Goal: Check status: Check status

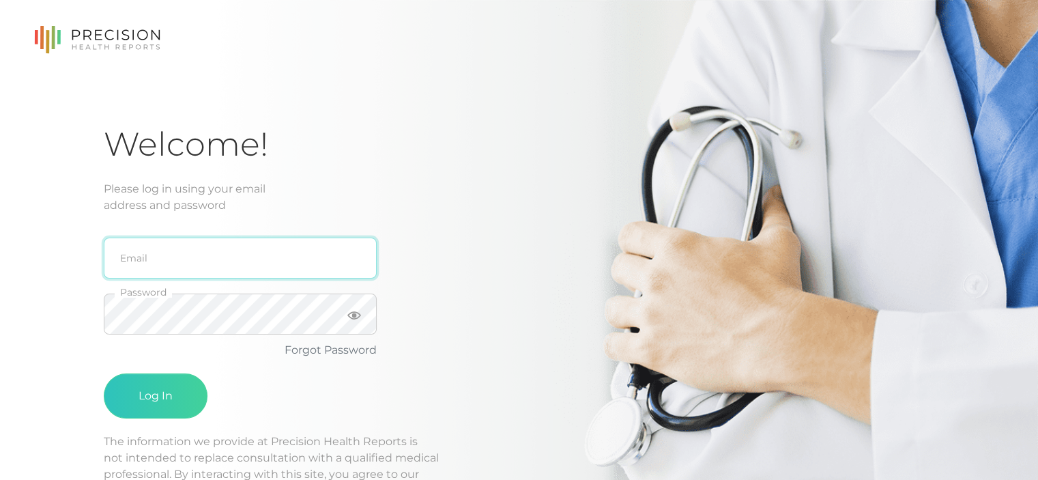
click at [193, 258] on input "email" at bounding box center [240, 257] width 273 height 41
type input "[EMAIL_ADDRESS][DOMAIN_NAME]"
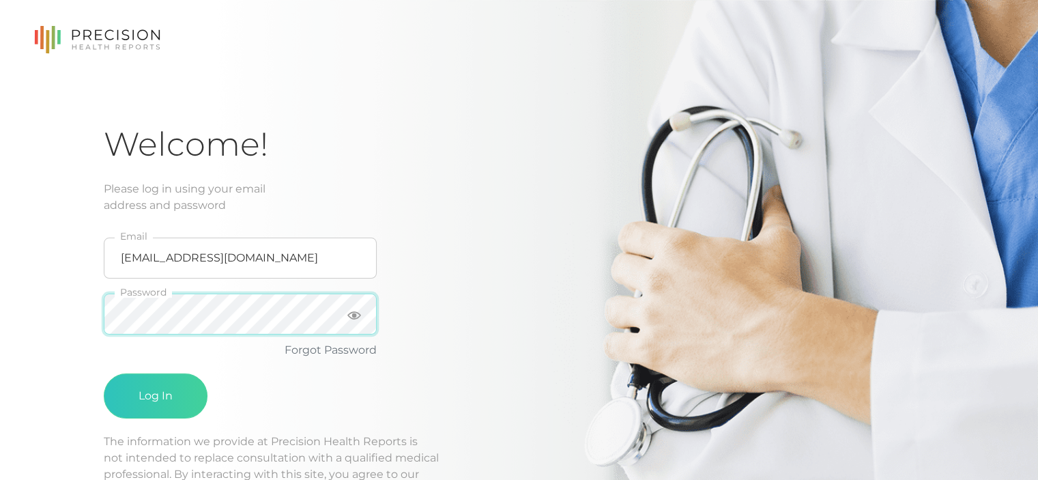
click at [104, 373] on button "Log In" at bounding box center [156, 395] width 104 height 45
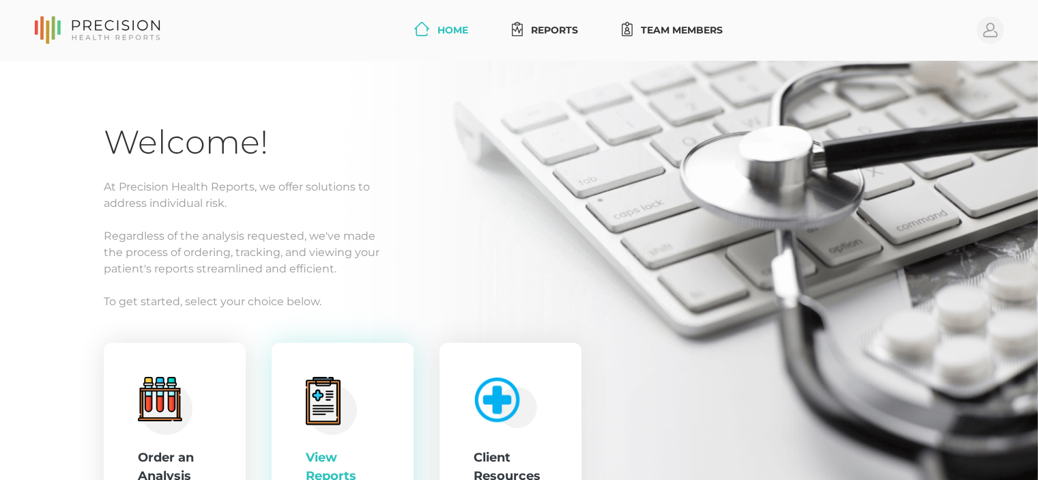
click at [325, 398] on icon at bounding box center [323, 402] width 28 height 38
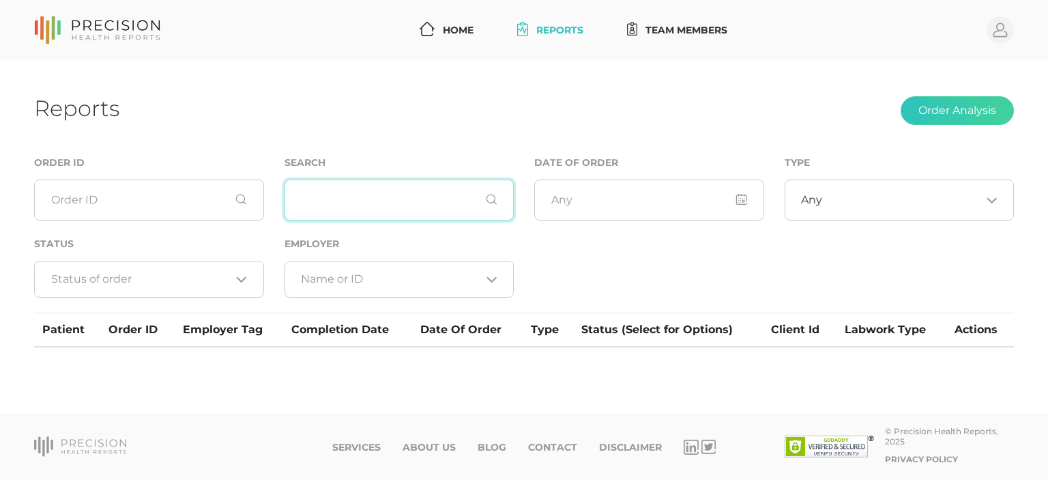
click at [406, 201] on input "text" at bounding box center [400, 199] width 230 height 41
type input "[PERSON_NAME]"
click at [494, 197] on input "[PERSON_NAME]" at bounding box center [400, 199] width 230 height 41
click at [363, 142] on div "Reports Order Analysis Order ID Search [PERSON_NAME] Date of Order Type Any Loa…" at bounding box center [524, 237] width 1048 height 353
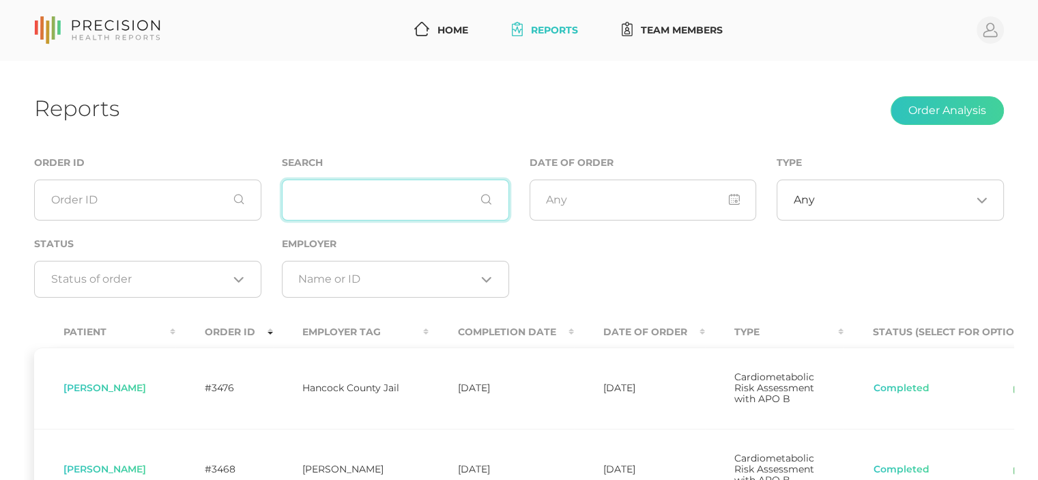
click at [371, 201] on input "text" at bounding box center [395, 199] width 227 height 41
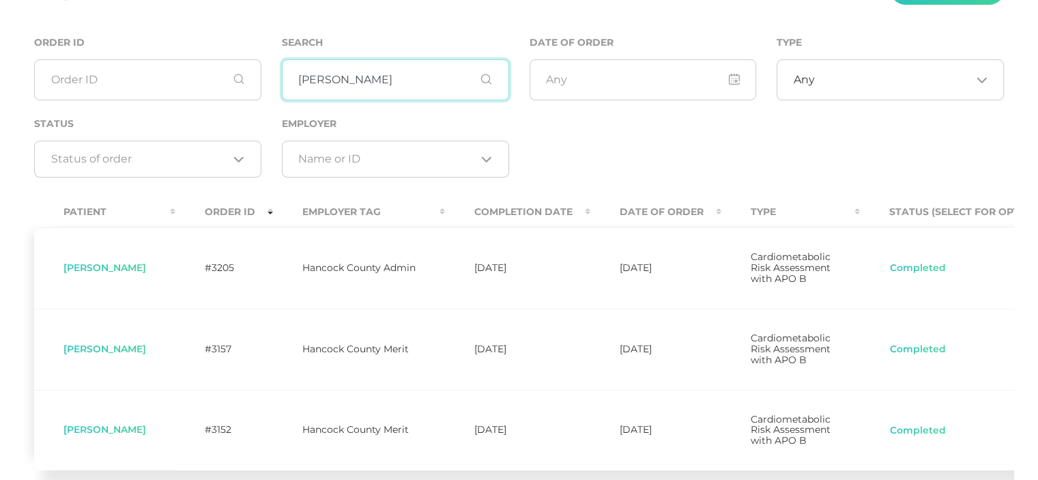
scroll to position [136, 0]
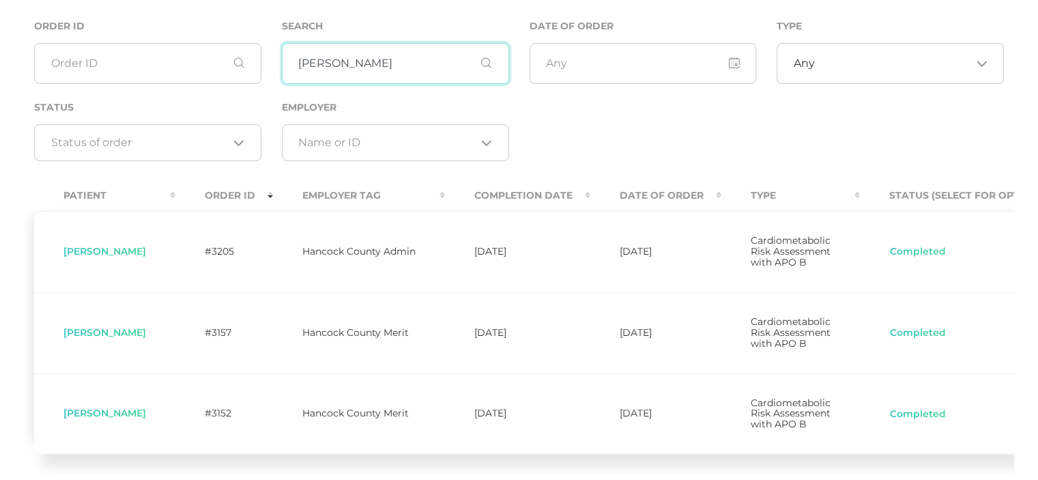
type input "[PERSON_NAME]"
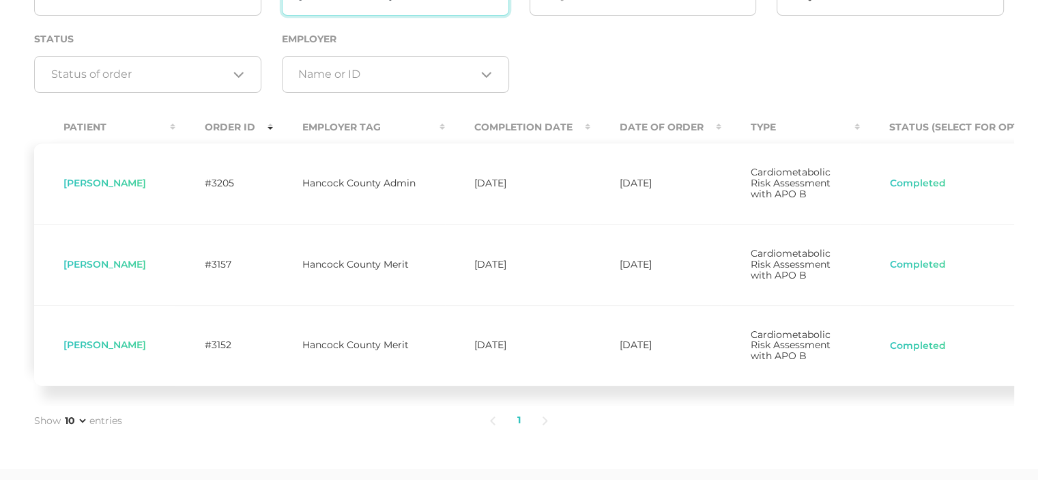
scroll to position [273, 0]
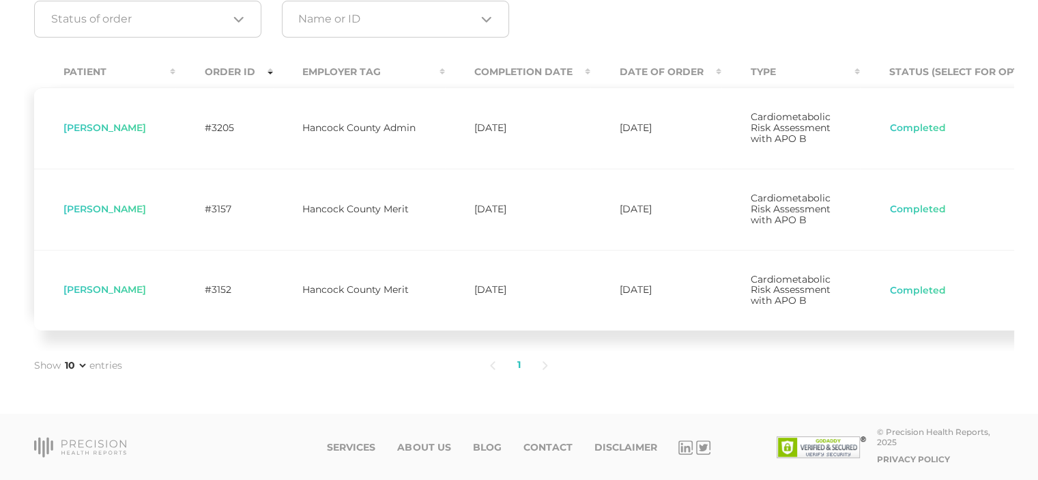
click at [121, 210] on span "Donald Munden" at bounding box center [104, 209] width 83 height 12
click at [913, 212] on button "Completed" at bounding box center [917, 210] width 57 height 14
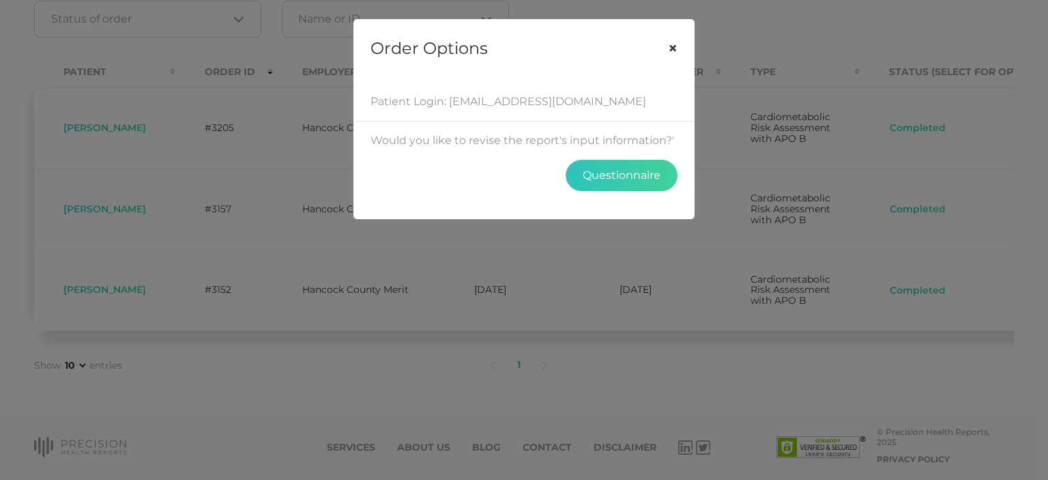
click at [670, 46] on button "×" at bounding box center [673, 48] width 42 height 57
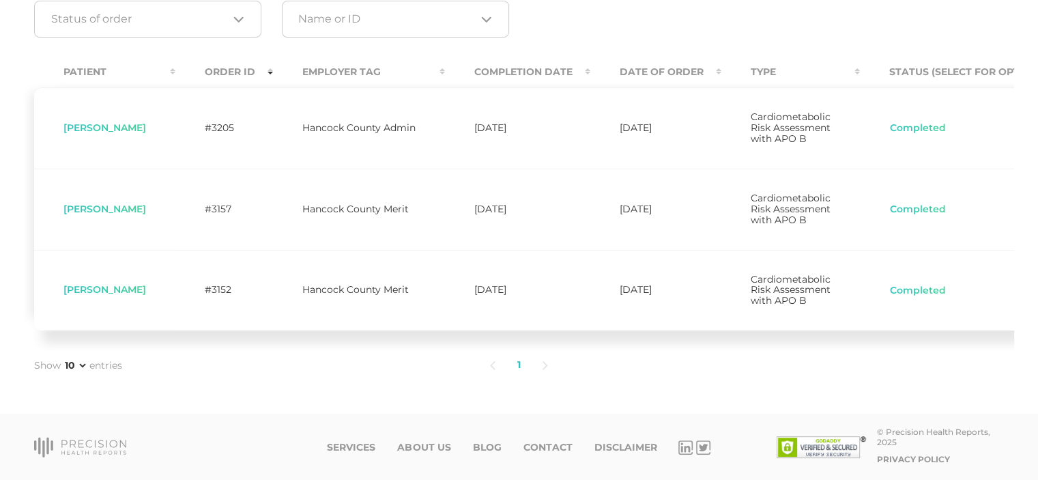
click at [117, 207] on span "Donald Munden" at bounding box center [104, 209] width 83 height 12
click at [765, 214] on span "Cardiometabolic Risk Assessment with APO B" at bounding box center [791, 209] width 80 height 34
click at [109, 211] on span "Donald Munden" at bounding box center [104, 209] width 83 height 12
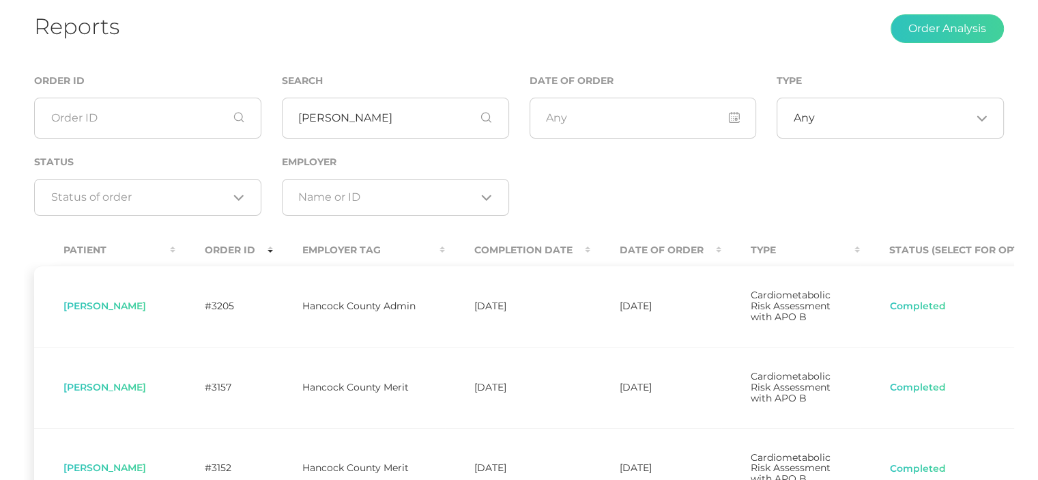
scroll to position [0, 0]
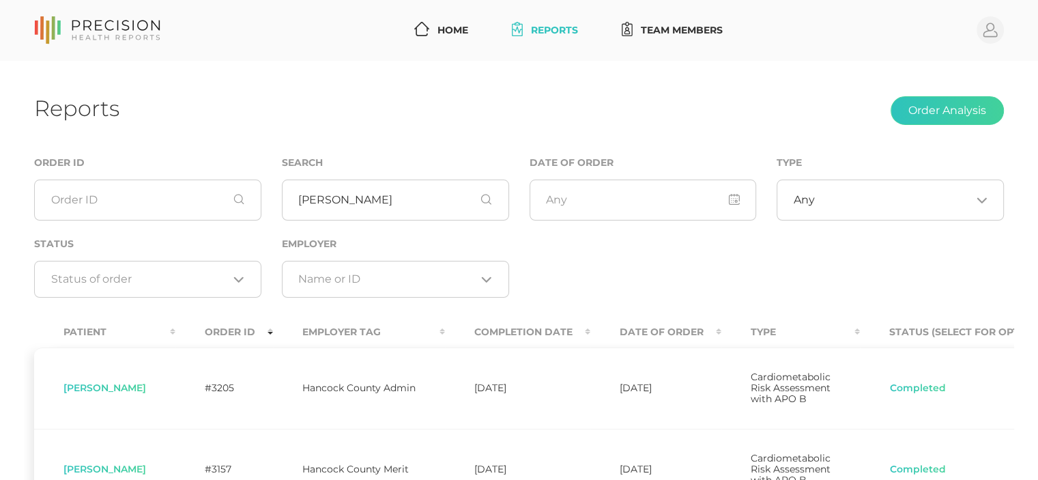
click at [544, 29] on link "Reports" at bounding box center [544, 30] width 77 height 25
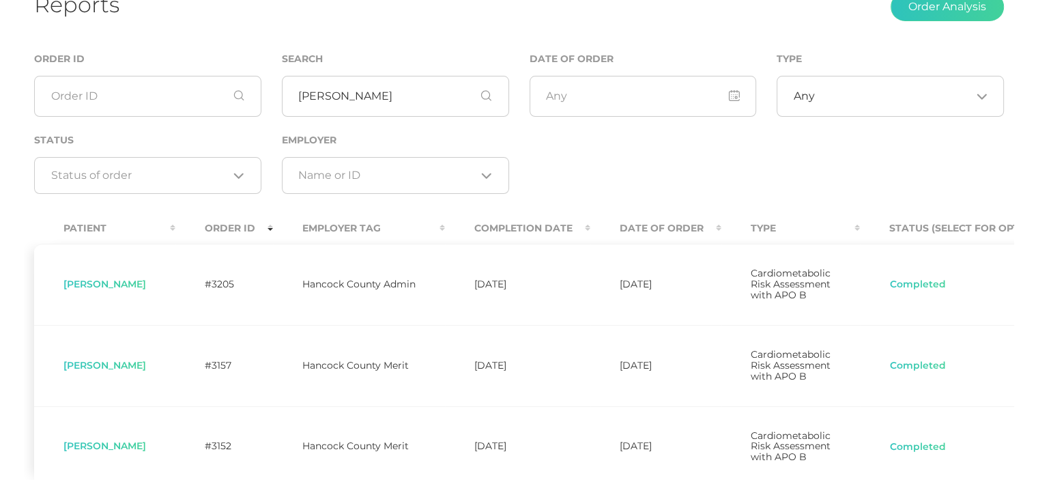
scroll to position [136, 0]
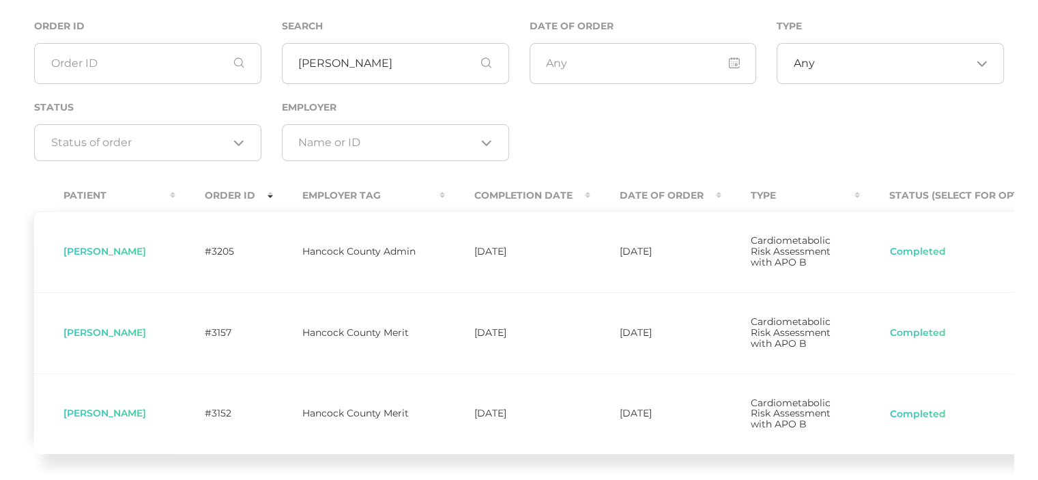
click at [88, 338] on span "Donald Munden" at bounding box center [104, 332] width 83 height 12
click at [377, 349] on td "Hancock County Merit" at bounding box center [359, 332] width 172 height 81
click at [901, 340] on button "Completed" at bounding box center [917, 333] width 57 height 14
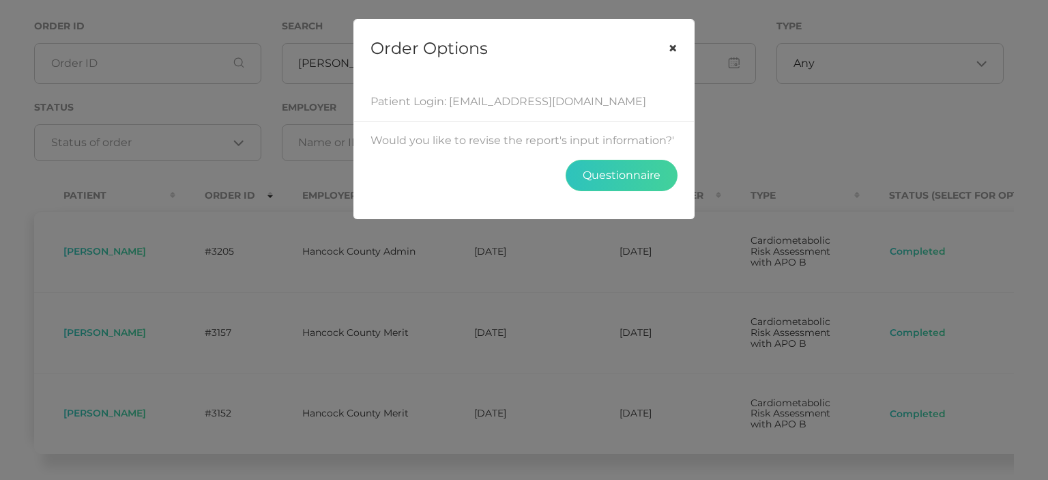
click at [671, 46] on button "×" at bounding box center [673, 48] width 42 height 57
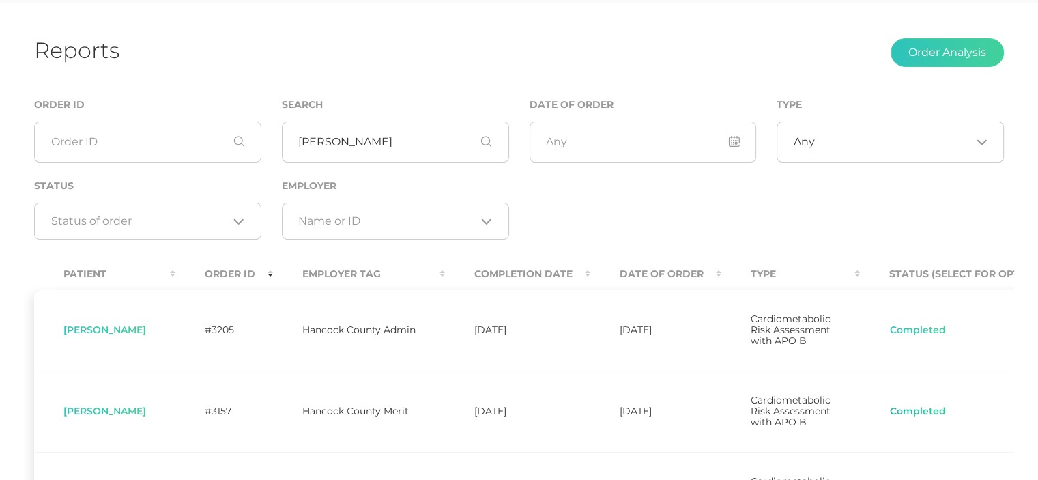
scroll to position [0, 0]
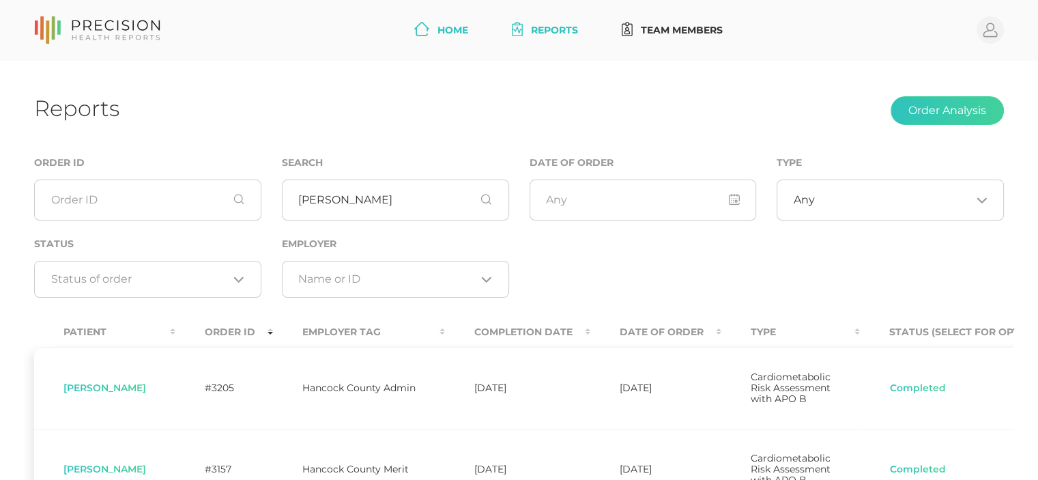
click at [454, 26] on link "Home" at bounding box center [441, 30] width 65 height 25
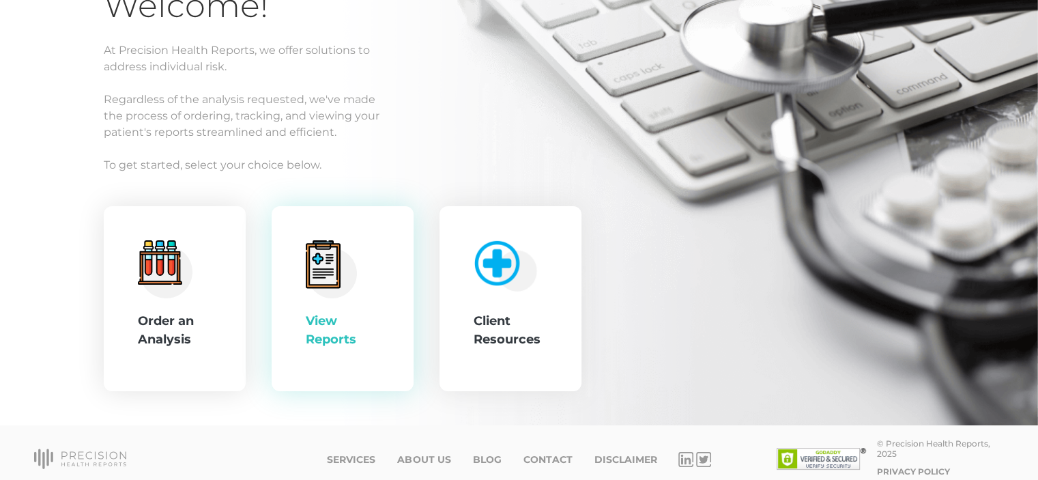
click at [319, 313] on div "View Reports" at bounding box center [343, 330] width 74 height 37
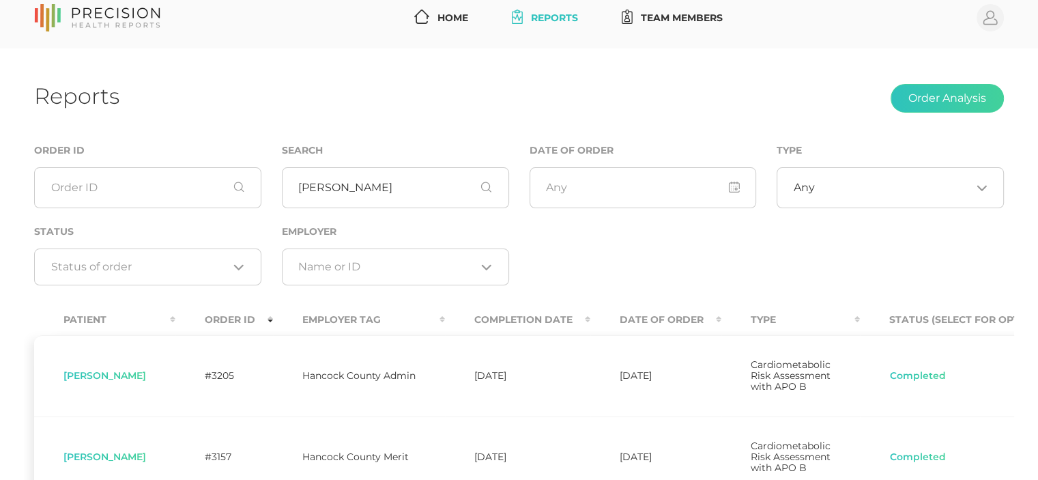
scroll to position [136, 0]
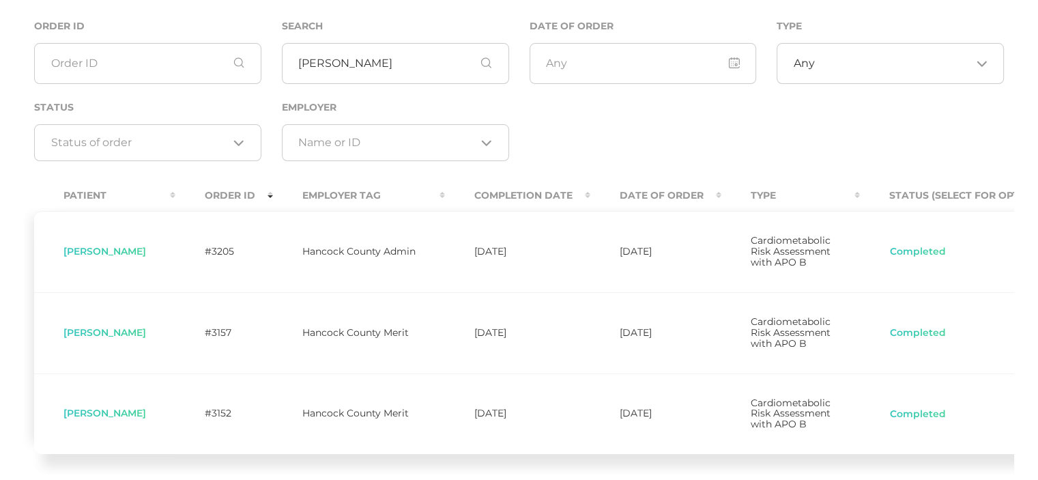
click at [109, 338] on span "Donald Munden" at bounding box center [104, 332] width 83 height 12
click at [744, 338] on td "Cardiometabolic Risk Assessment with APO B" at bounding box center [790, 332] width 139 height 81
